Goal: Task Accomplishment & Management: Complete application form

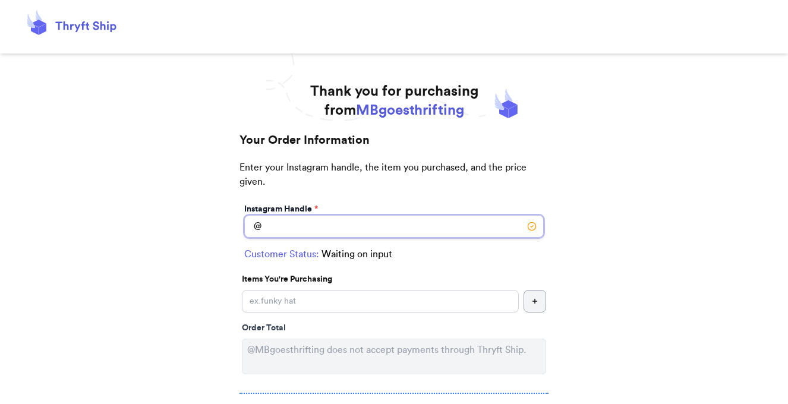
click at [304, 226] on input "Instagram Handle *" at bounding box center [394, 226] width 300 height 23
type input "gitaanindita"
select select "HI"
type input "[GEOGRAPHIC_DATA]"
type input "96822"
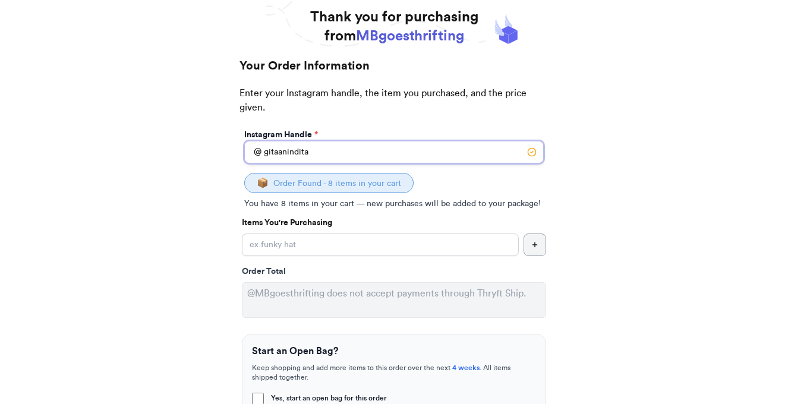
scroll to position [75, 0]
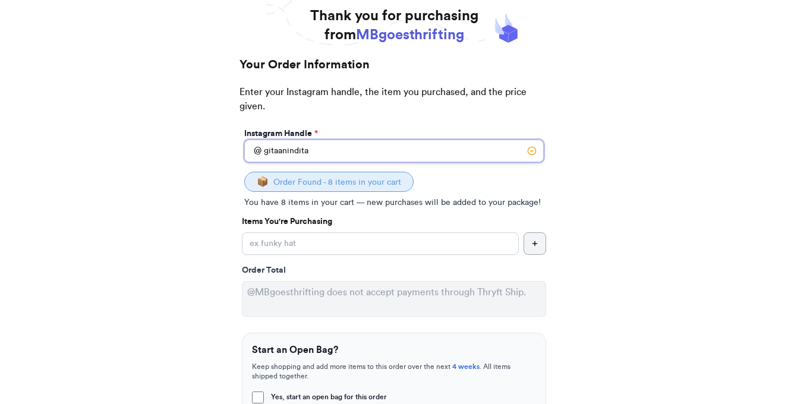
type input "gitaanindita"
click at [320, 250] on input "Yes, start an open bag for this order" at bounding box center [380, 243] width 277 height 23
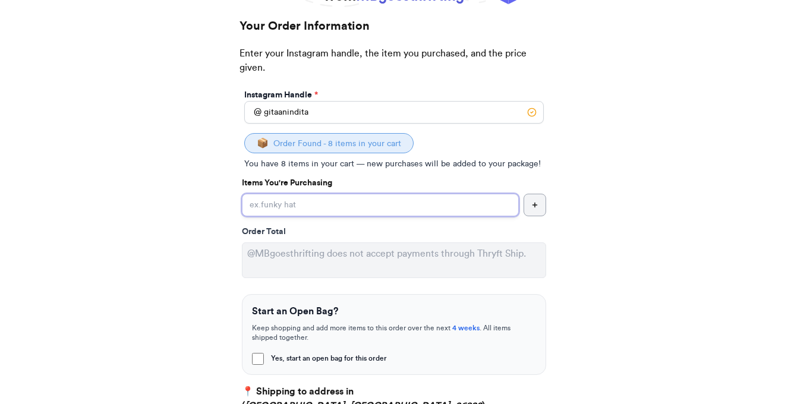
scroll to position [115, 0]
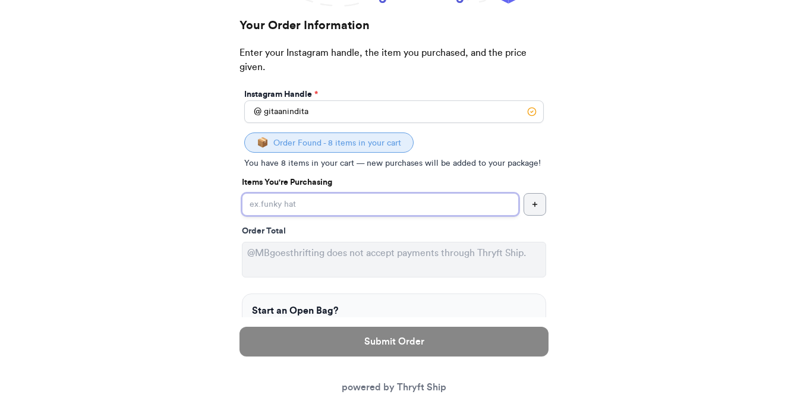
paste input "Ghanda (Australian brand) oversized papaya tee 5/6y"
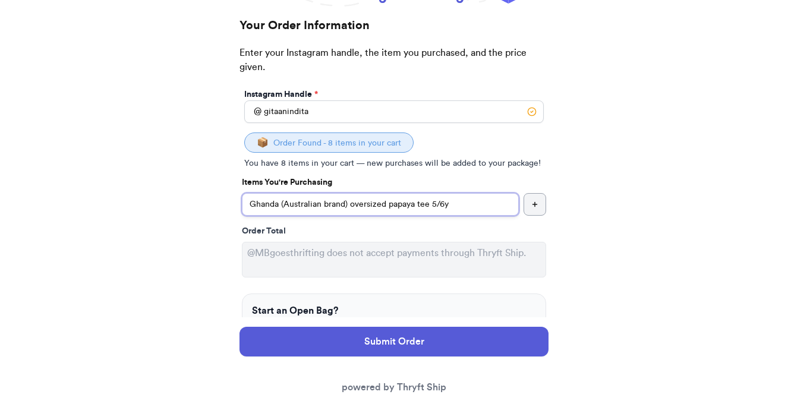
drag, startPoint x: 350, startPoint y: 207, endPoint x: 287, endPoint y: 205, distance: 62.4
click at [287, 205] on input "Ghanda (Australian brand) oversized papaya tee 5/6y" at bounding box center [380, 204] width 277 height 23
drag, startPoint x: 319, startPoint y: 203, endPoint x: 291, endPoint y: 203, distance: 28.5
click at [291, 203] on input "[PERSON_NAME] oversized papaya tee 5/6y" at bounding box center [380, 204] width 277 height 23
type input "Ghanda papaya tee 5/6y"
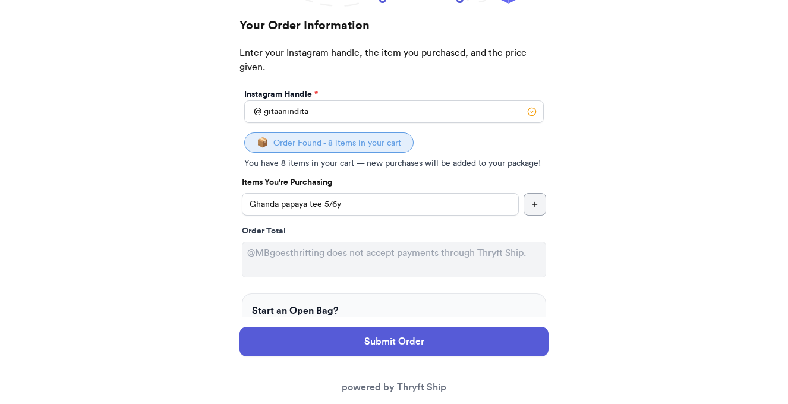
click at [540, 207] on button "button" at bounding box center [535, 204] width 23 height 23
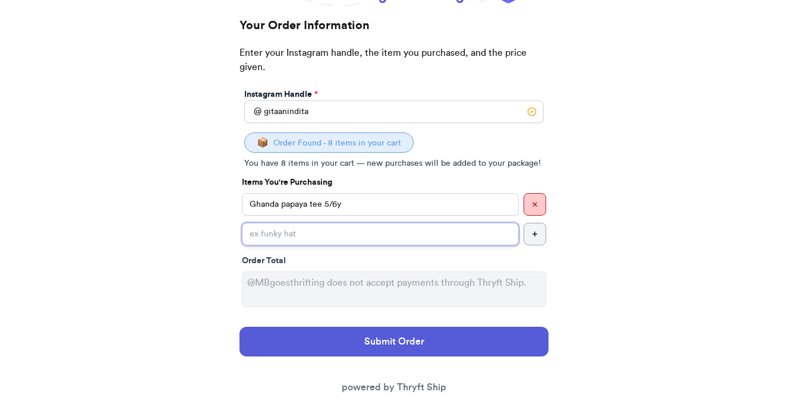
click at [294, 232] on input "Yes, start an open bag for this order" at bounding box center [380, 234] width 277 height 23
paste input "Zara lavender linen blend wide leg jumpsuit 8y f"
drag, startPoint x: 347, startPoint y: 235, endPoint x: 306, endPoint y: 237, distance: 41.0
click at [306, 237] on input "Zara lavender linen blend wide leg jumpsuit 8y f" at bounding box center [380, 234] width 277 height 23
click at [401, 227] on input "[PERSON_NAME] wide leg jumpsuit 8y f" at bounding box center [380, 234] width 277 height 23
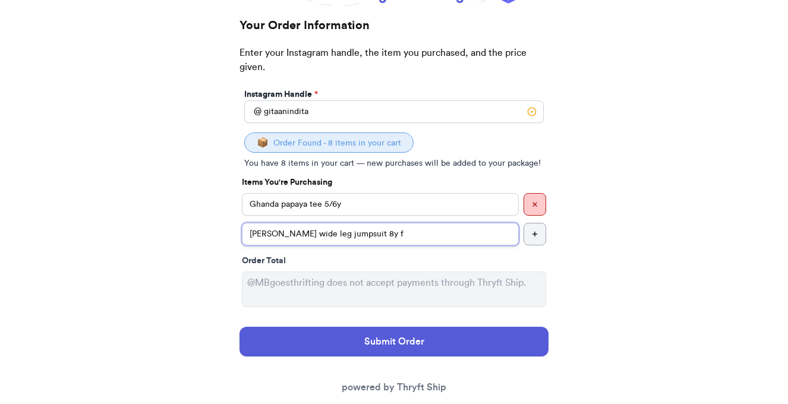
click at [414, 238] on input "[PERSON_NAME] wide leg jumpsuit 8y f" at bounding box center [380, 234] width 277 height 23
type input "[PERSON_NAME] wide leg jumpsuit 8y"
click at [538, 235] on icon "button" at bounding box center [534, 234] width 7 height 7
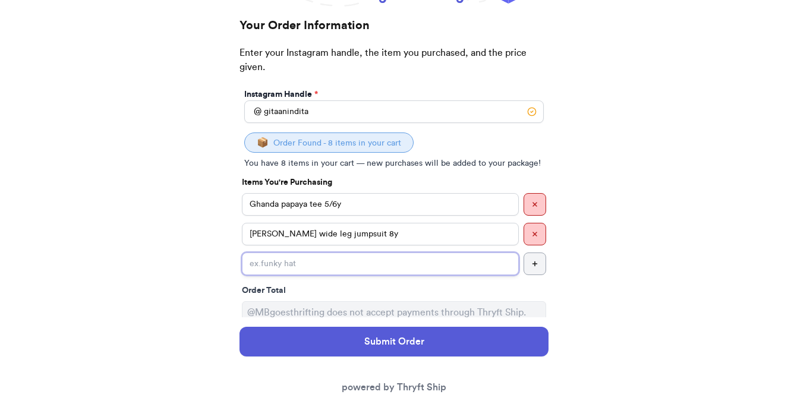
click at [292, 265] on input "Yes, start an open bag for this order" at bounding box center [380, 264] width 277 height 23
paste input "Rabbit & Bear floral blouse x [PERSON_NAME] blush bloomers both best fit 18/24m"
type input "Rabbit & Bear floral blouse x [PERSON_NAME] blush bloomers both best fit 18/24m"
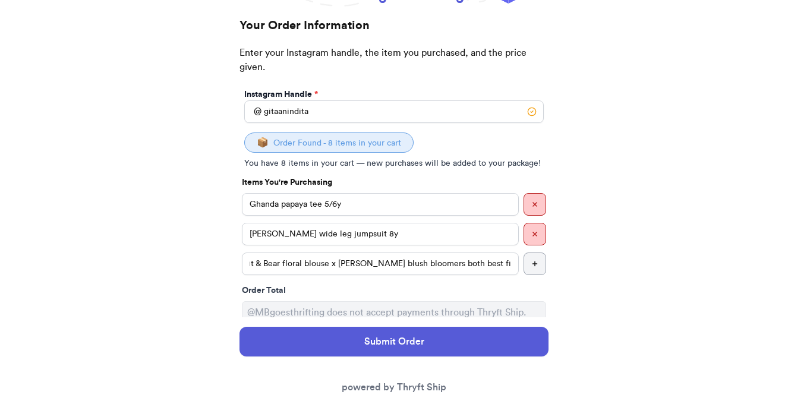
click at [535, 267] on icon "button" at bounding box center [534, 263] width 7 height 7
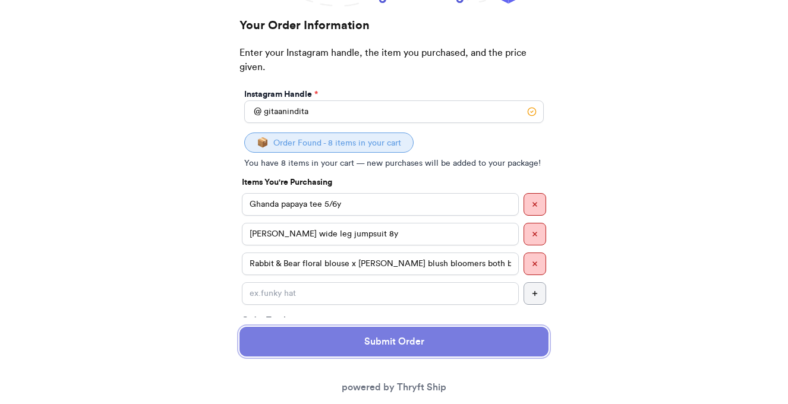
click at [444, 352] on button "Submit Order" at bounding box center [394, 342] width 309 height 30
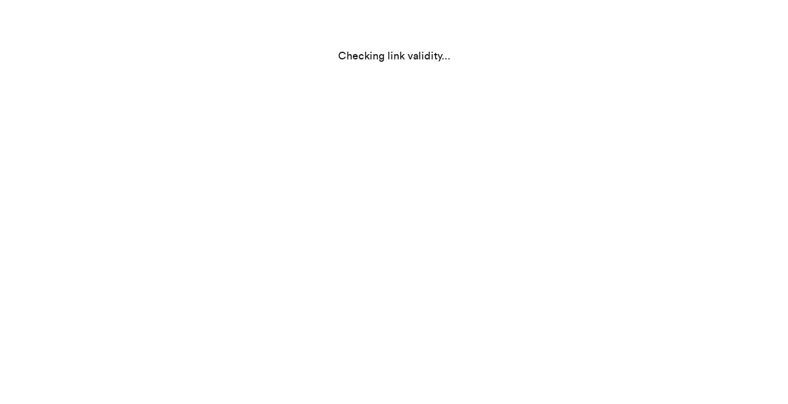
select select "HI"
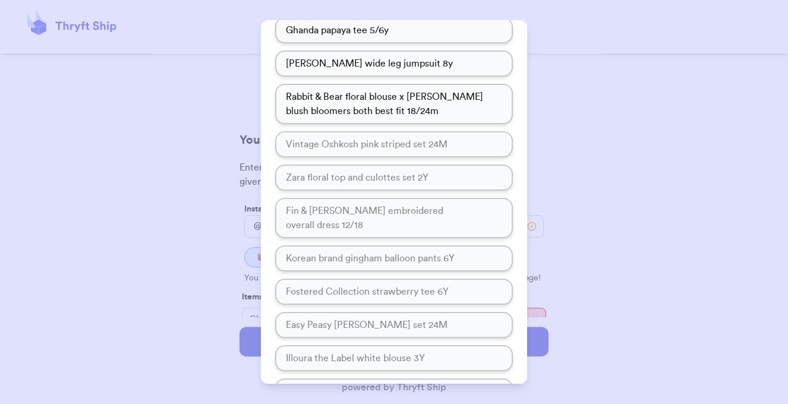
scroll to position [302, 0]
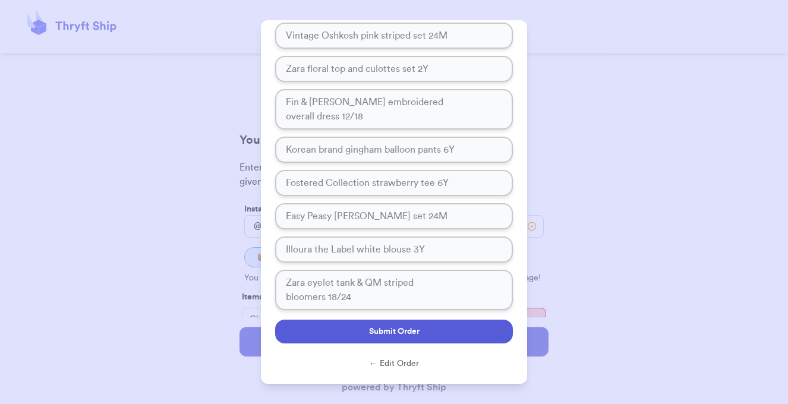
click at [415, 339] on button "Submit Order" at bounding box center [394, 332] width 238 height 24
